Goal: Transaction & Acquisition: Purchase product/service

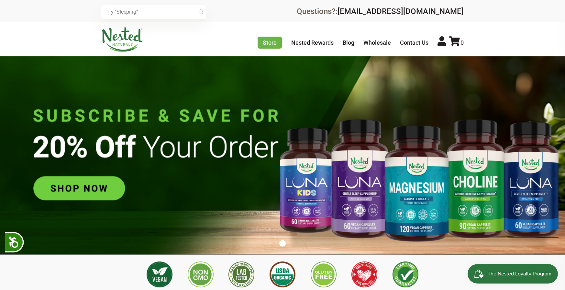
scroll to position [0, 114]
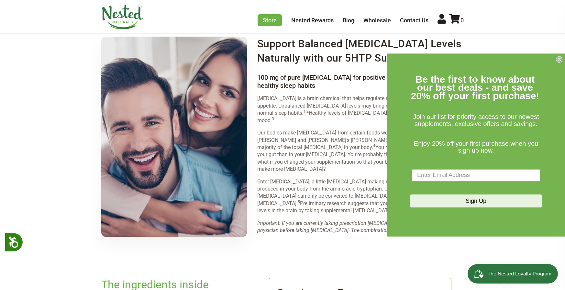
scroll to position [869, 0]
